Goal: Information Seeking & Learning: Learn about a topic

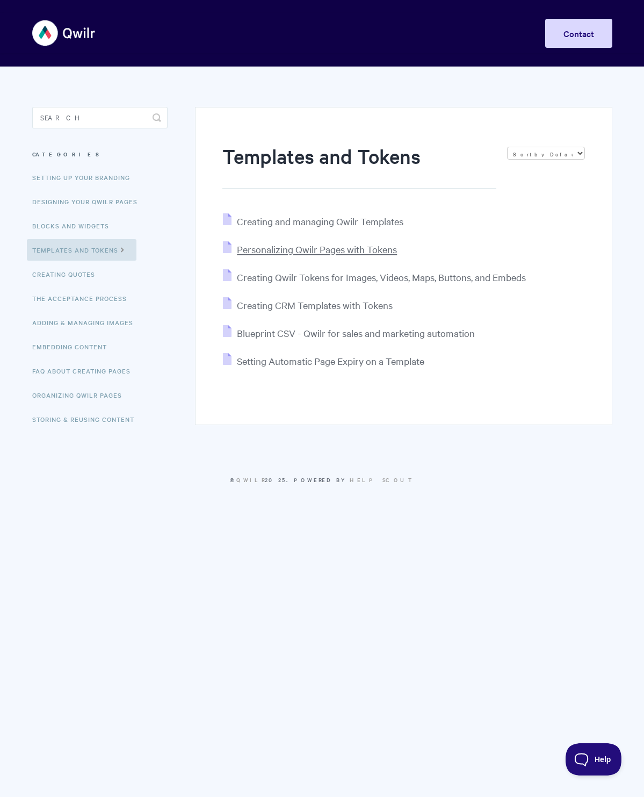
click at [326, 255] on span "Personalizing Qwilr Pages with Tokens" at bounding box center [317, 249] width 160 height 12
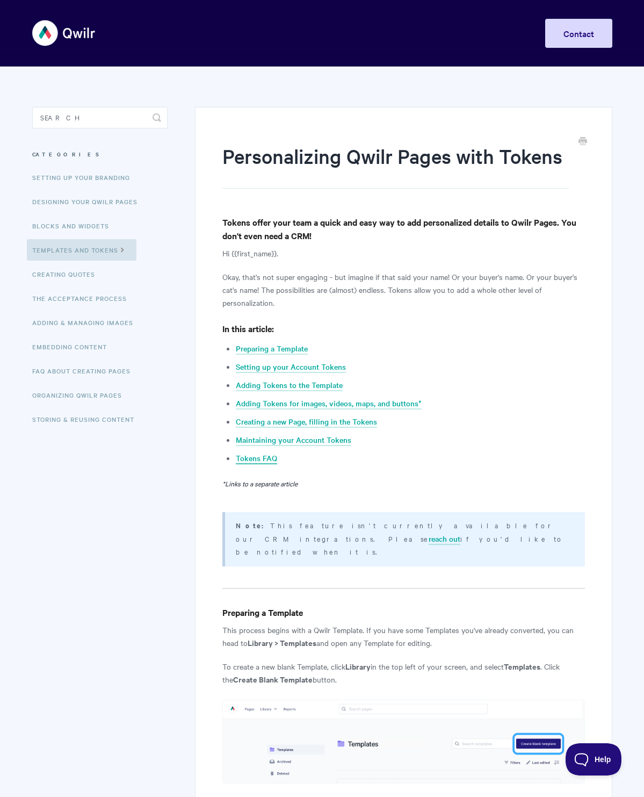
click at [243, 464] on link "Tokens FAQ" at bounding box center [256, 458] width 41 height 12
click at [93, 425] on link "Storing & Reusing Content" at bounding box center [85, 418] width 116 height 21
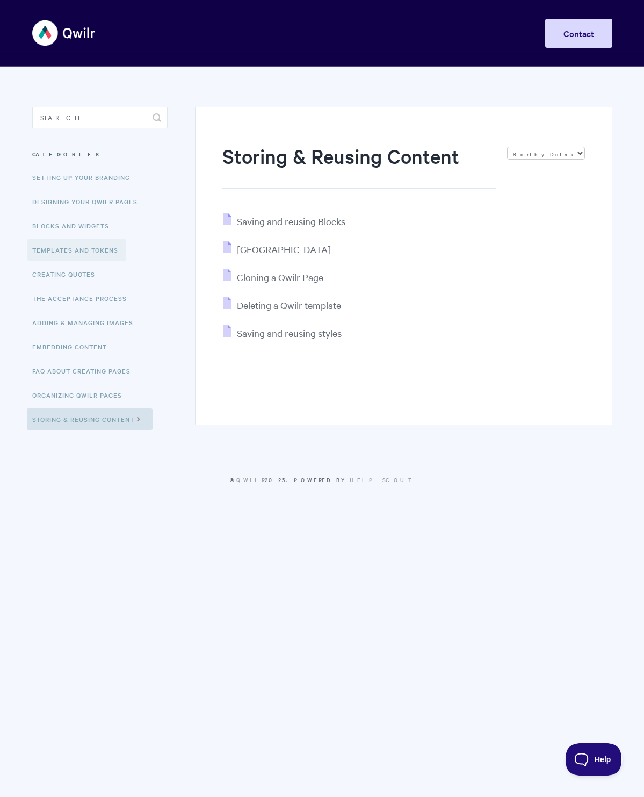
click at [75, 248] on link "Templates and Tokens" at bounding box center [76, 249] width 99 height 21
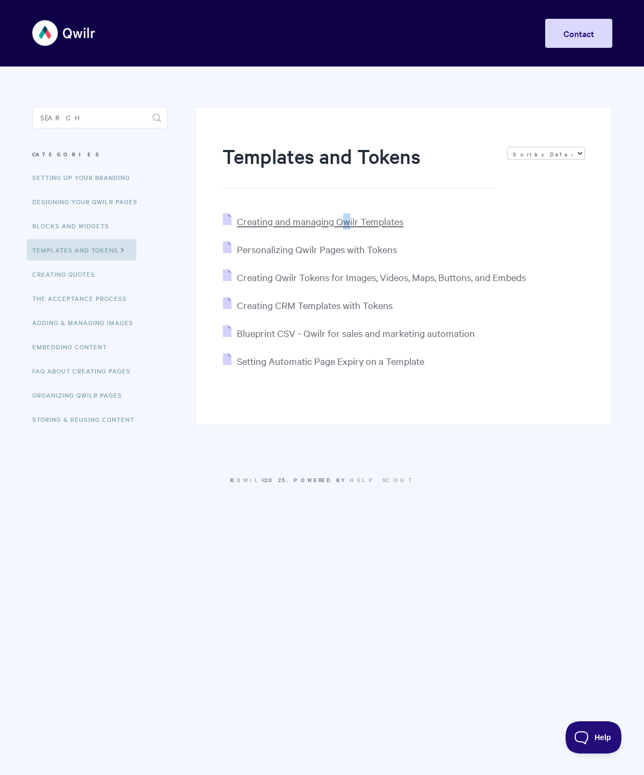
click at [314, 224] on span "Creating and managing Qwilr Templates" at bounding box center [320, 221] width 167 height 12
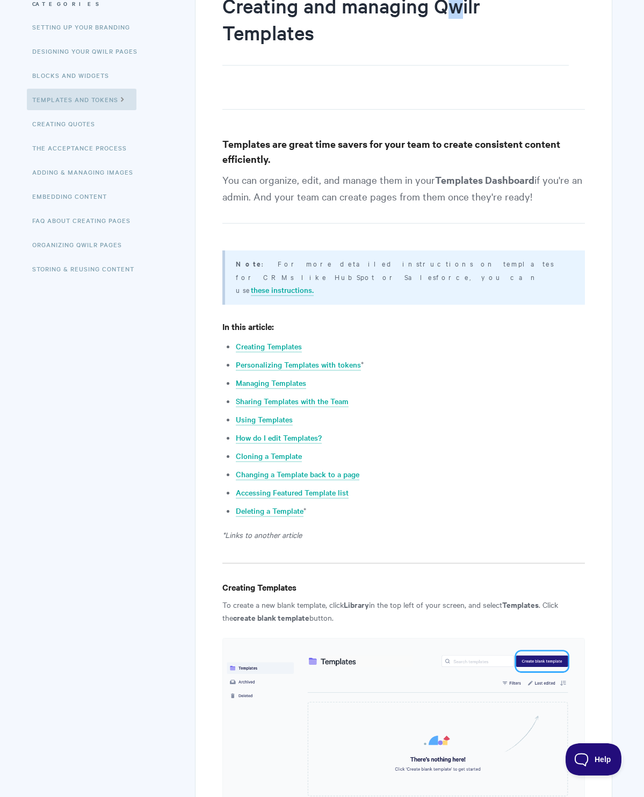
scroll to position [82, 0]
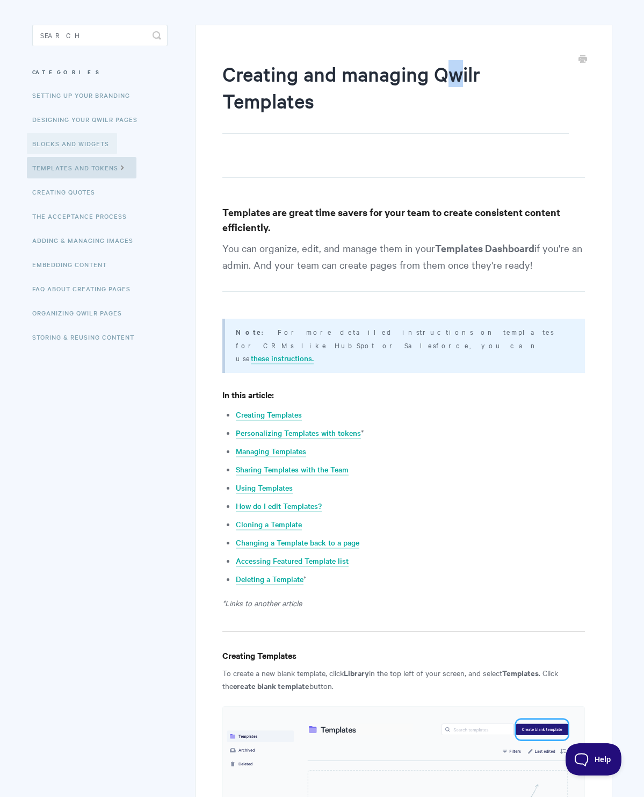
click at [61, 142] on link "Blocks and Widgets" at bounding box center [72, 143] width 90 height 21
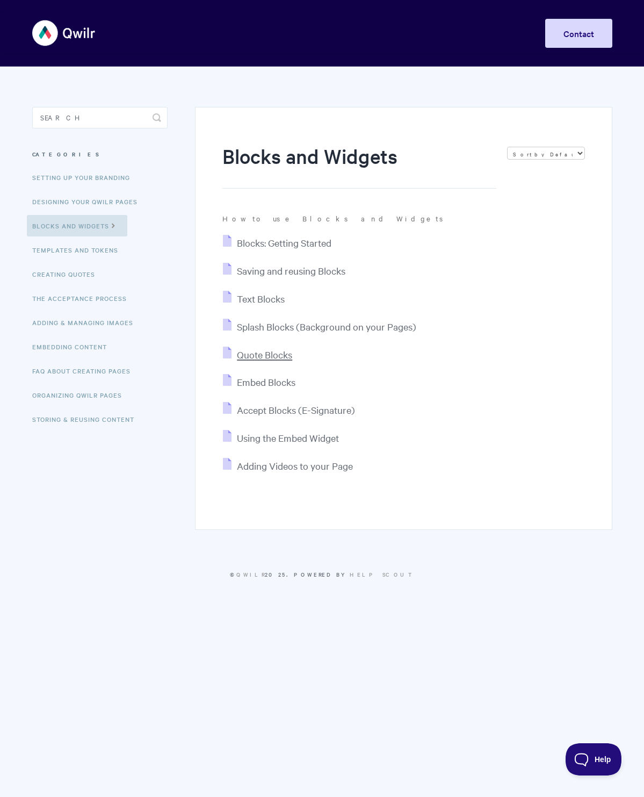
click at [260, 353] on span "Quote Blocks" at bounding box center [264, 354] width 55 height 12
click at [243, 415] on span "Accept Blocks (E-Signature)" at bounding box center [296, 410] width 118 height 12
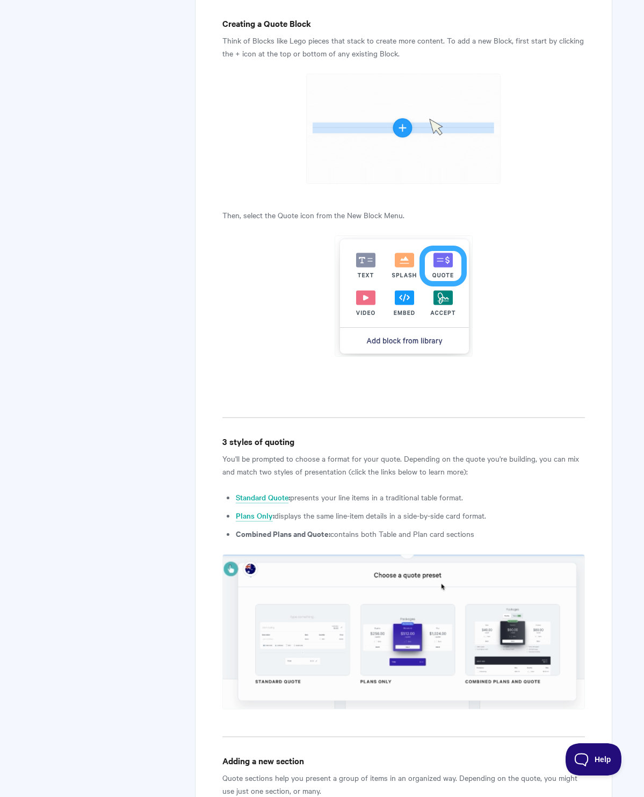
scroll to position [1196, 0]
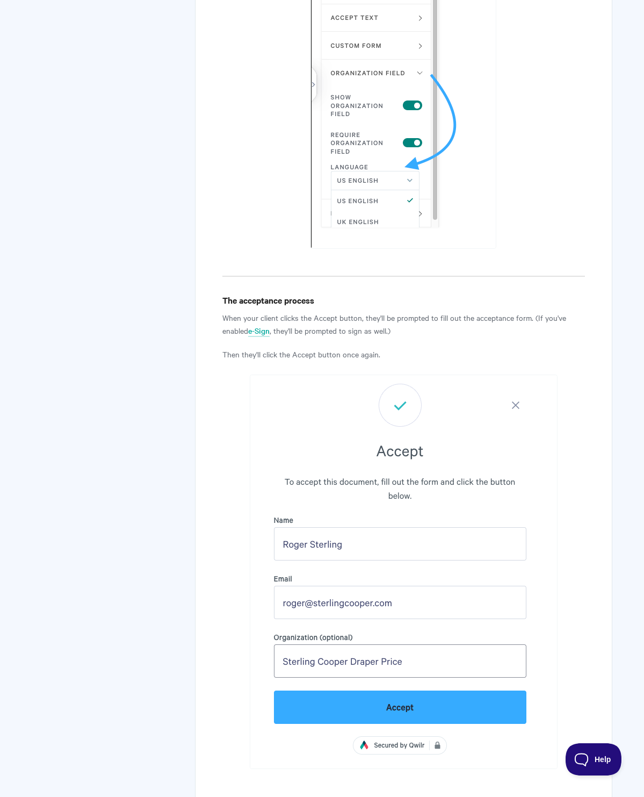
scroll to position [4594, 0]
